Goal: Task Accomplishment & Management: Manage account settings

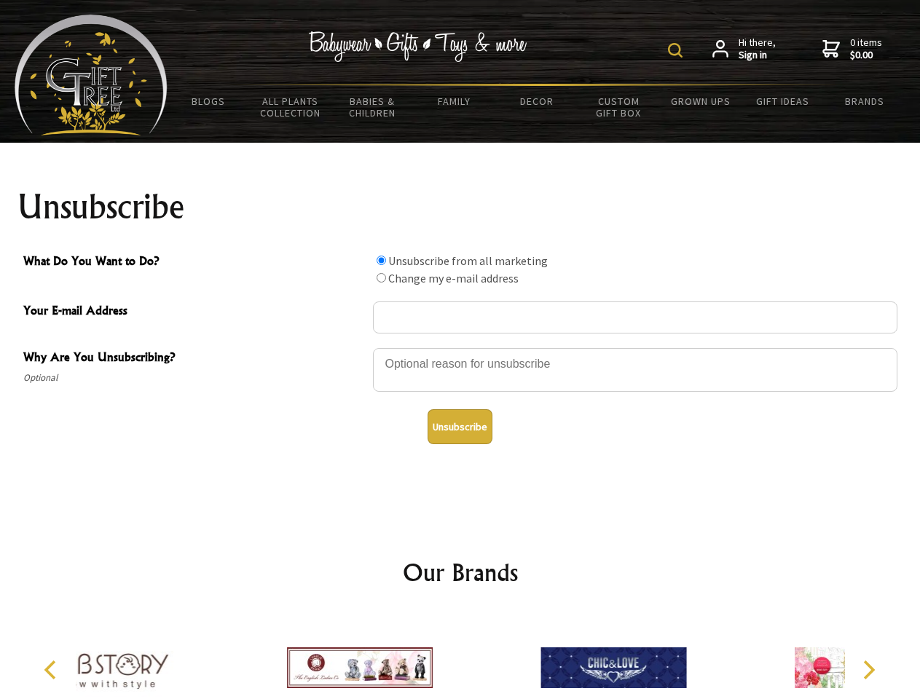
click at [677, 50] on img at bounding box center [675, 50] width 15 height 15
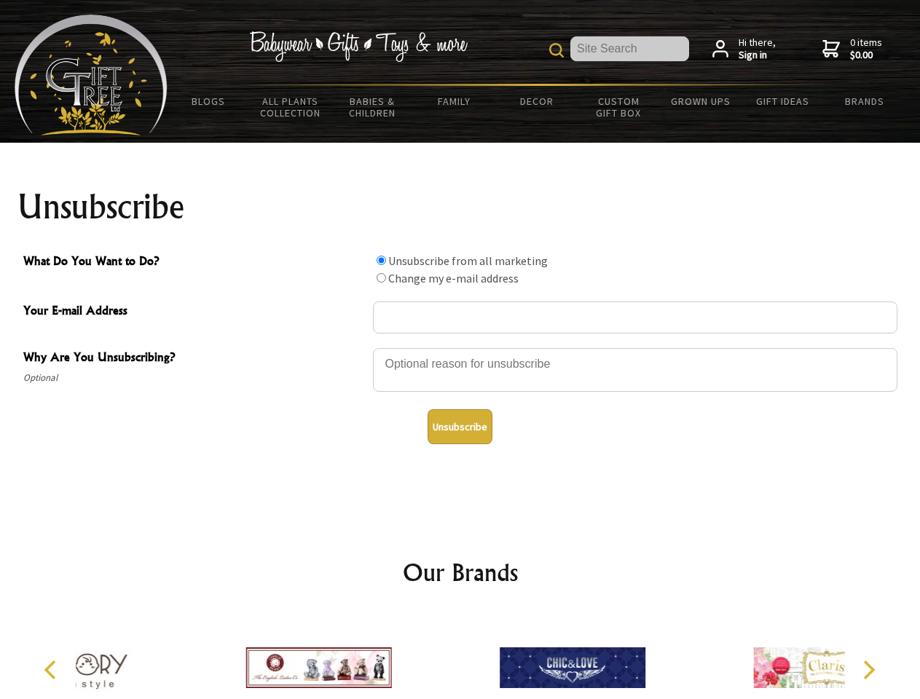
click at [460, 347] on div at bounding box center [635, 372] width 524 height 51
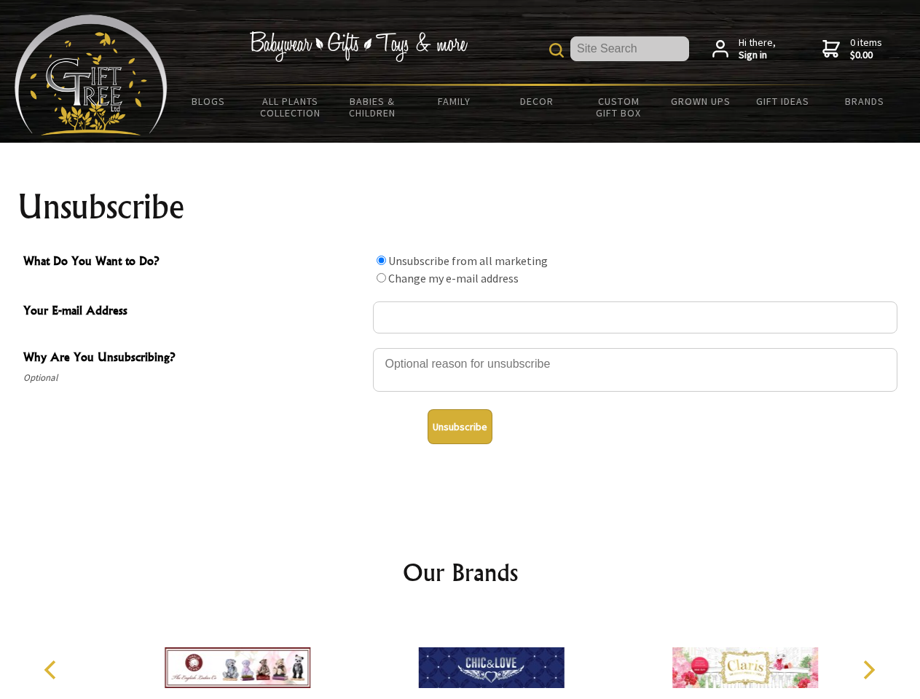
click at [381, 260] on input "What Do You Want to Do?" at bounding box center [380, 260] width 9 height 9
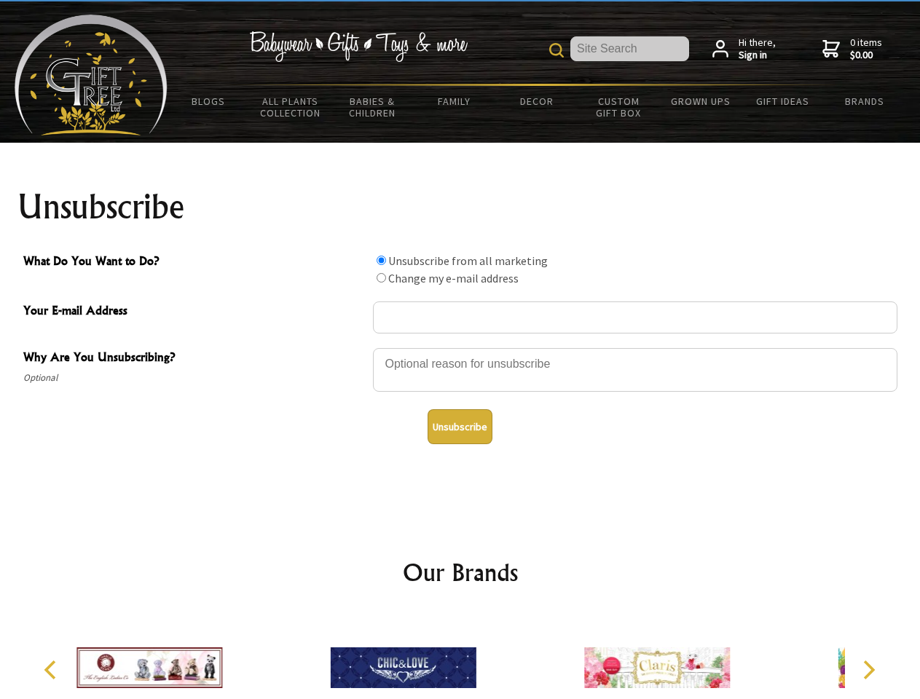
click at [381, 277] on input "What Do You Want to Do?" at bounding box center [380, 277] width 9 height 9
radio input "true"
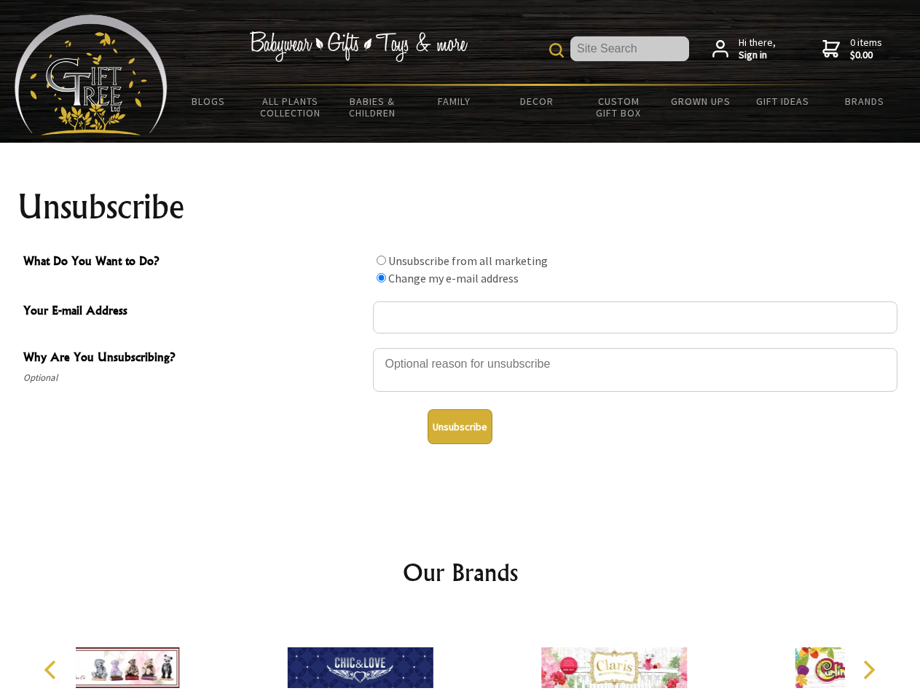
click at [459, 427] on button "Unsubscribe" at bounding box center [459, 426] width 65 height 35
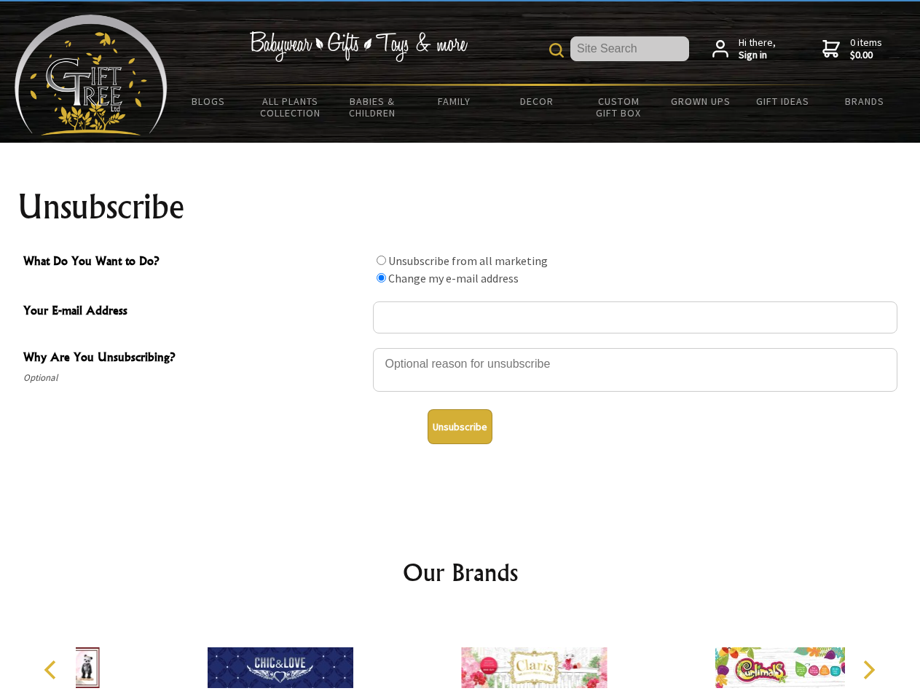
click at [461, 656] on img at bounding box center [534, 667] width 146 height 109
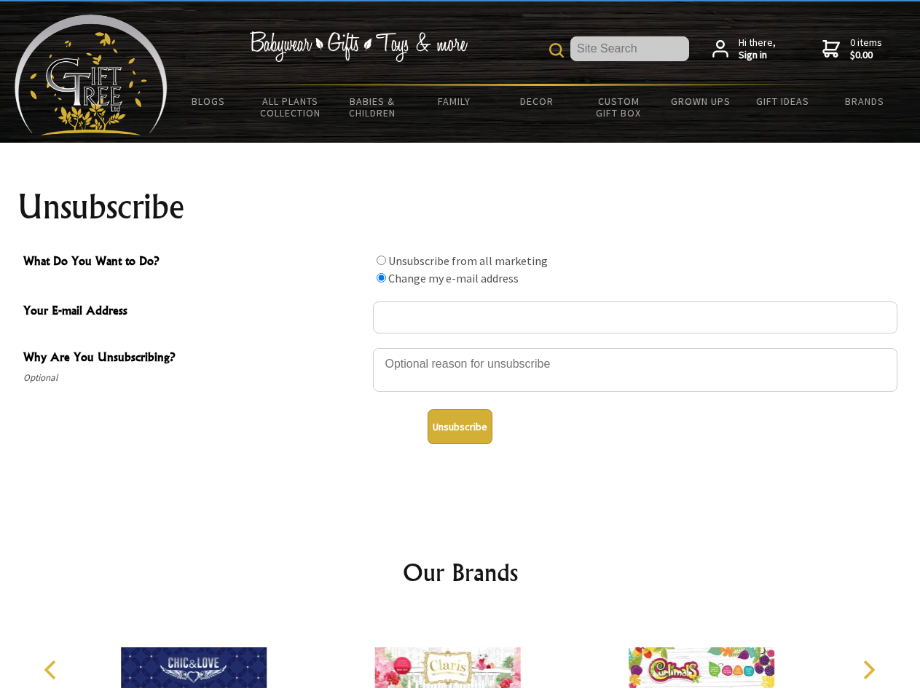
click at [52, 670] on icon "Previous" at bounding box center [51, 669] width 19 height 19
click at [868, 670] on icon "Next" at bounding box center [867, 669] width 19 height 19
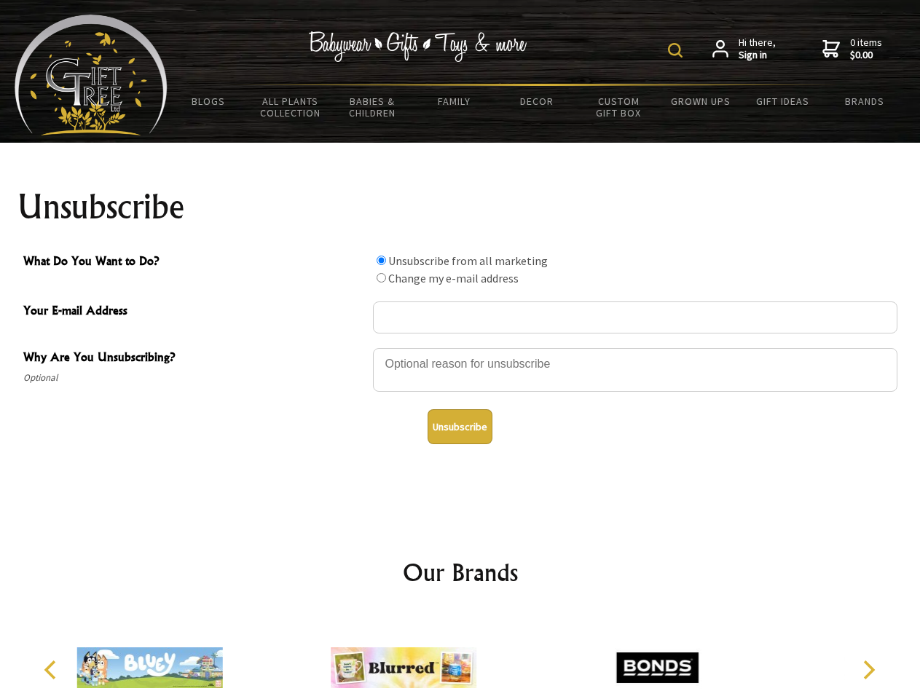
click at [677, 50] on img at bounding box center [675, 50] width 15 height 15
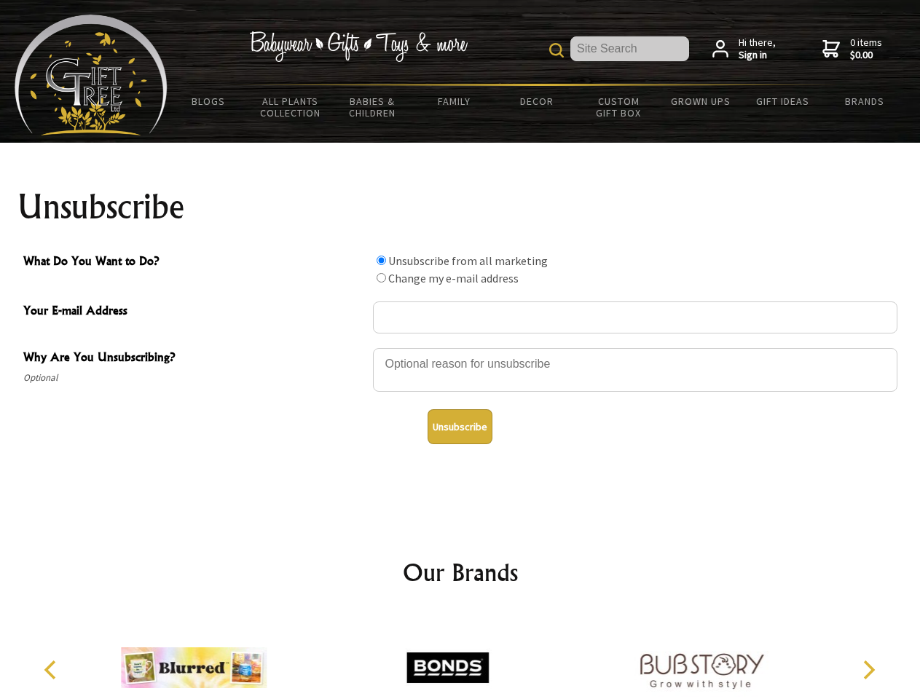
click at [460, 347] on div at bounding box center [635, 372] width 524 height 51
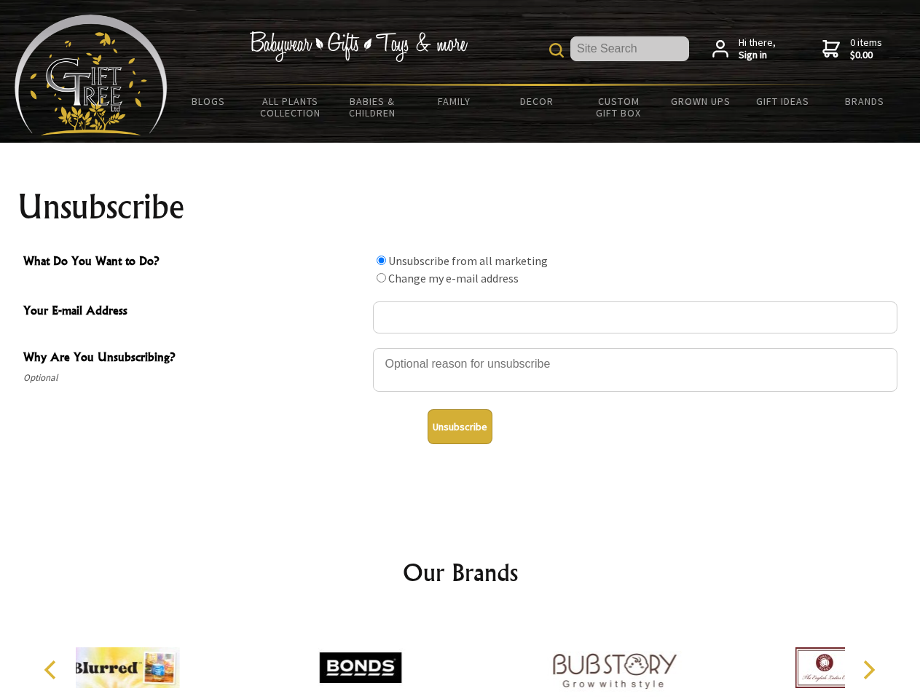
click at [381, 260] on input "What Do You Want to Do?" at bounding box center [380, 260] width 9 height 9
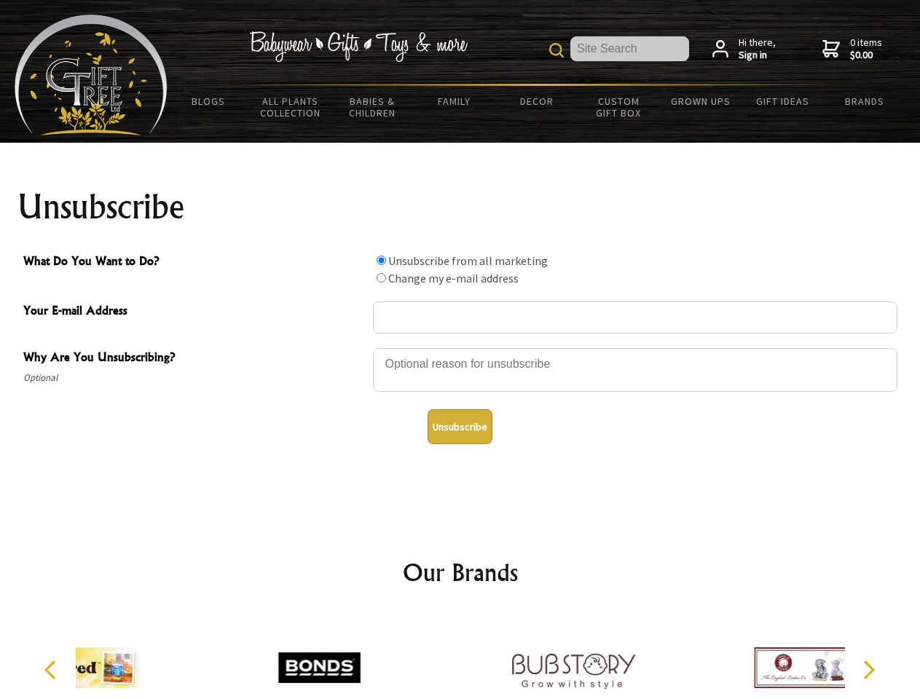
click at [381, 277] on input "What Do You Want to Do?" at bounding box center [380, 277] width 9 height 9
radio input "true"
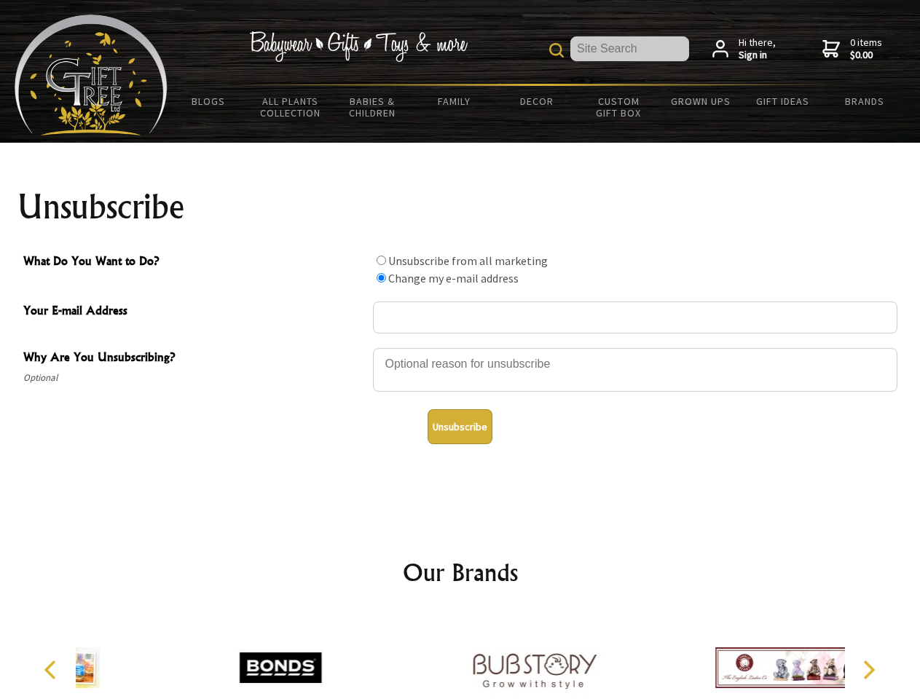
click at [459, 427] on button "Unsubscribe" at bounding box center [459, 426] width 65 height 35
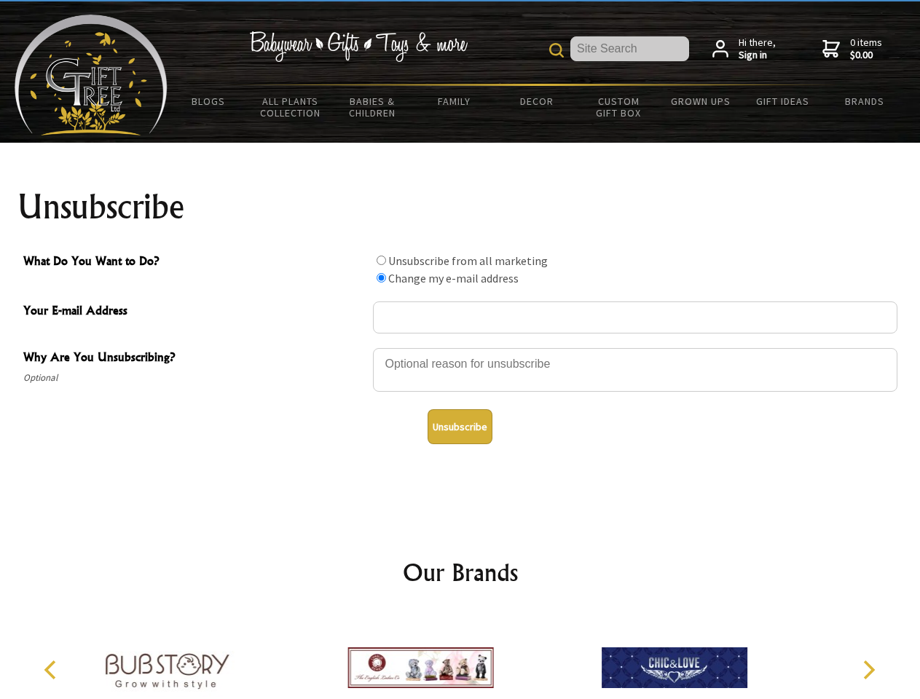
click at [52, 670] on icon "Previous" at bounding box center [51, 669] width 19 height 19
click at [868, 670] on icon "Next" at bounding box center [867, 669] width 19 height 19
